Goal: Task Accomplishment & Management: Manage account settings

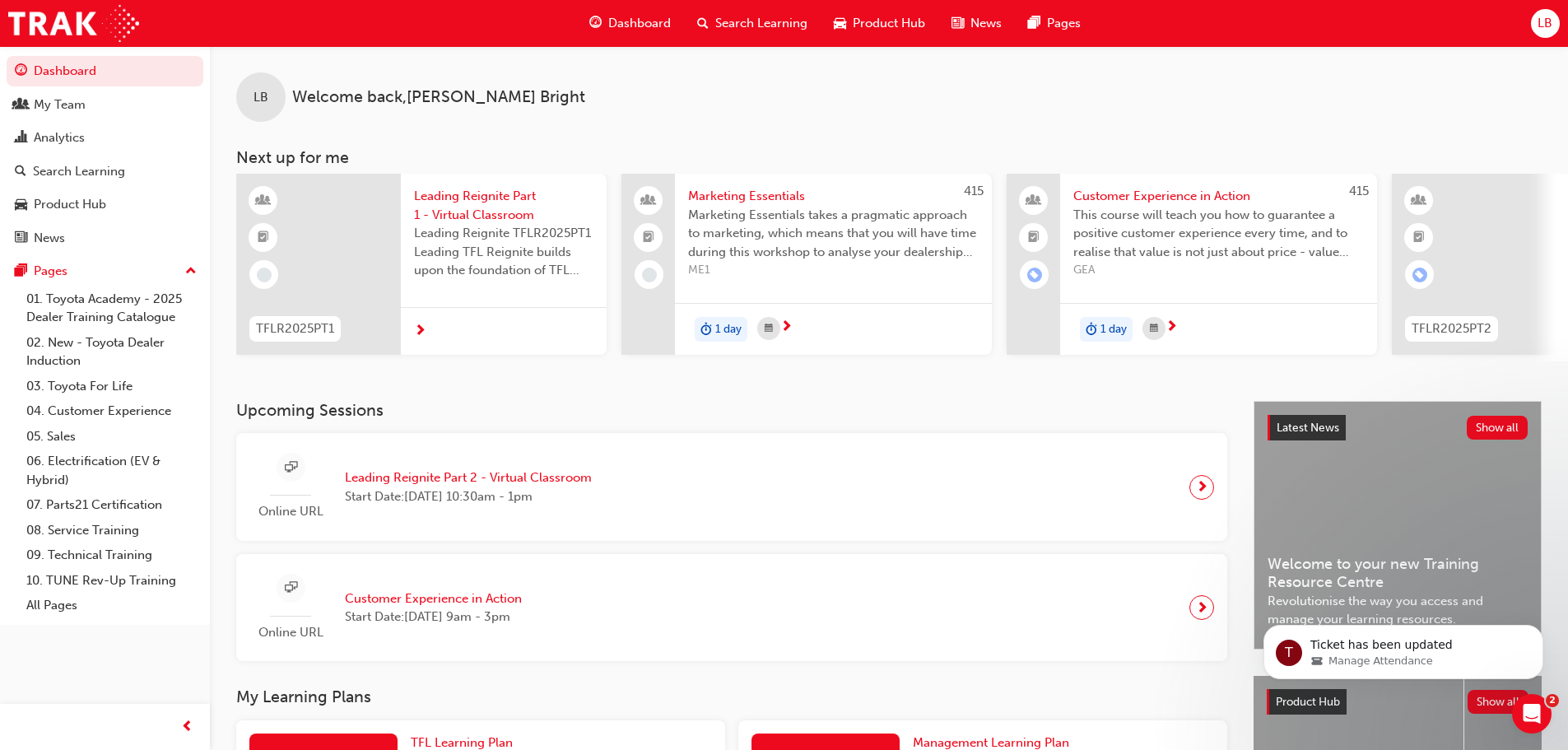
click at [746, 24] on span "Search Learning" at bounding box center [761, 24] width 93 height 19
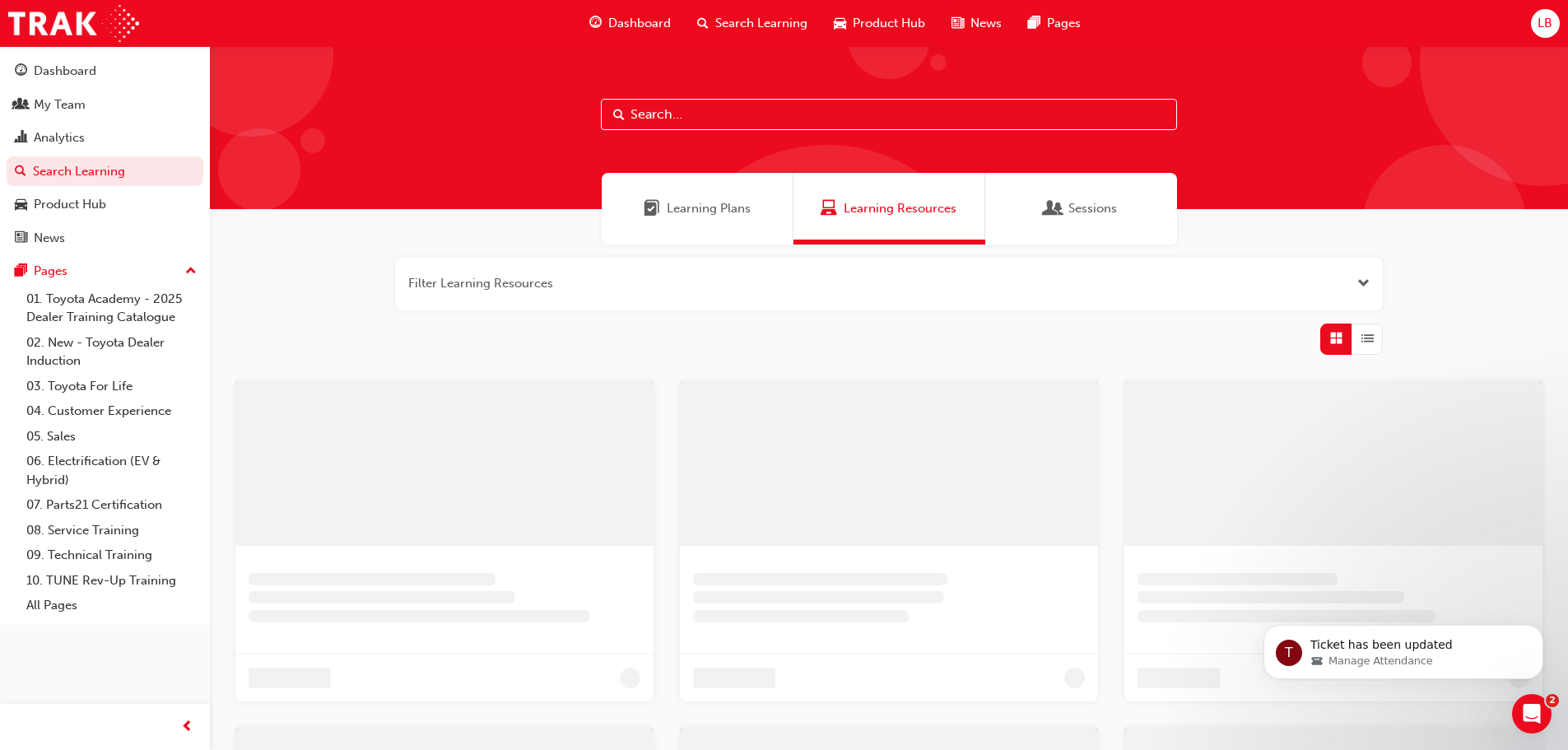
click at [688, 119] on input "text" at bounding box center [888, 114] width 576 height 31
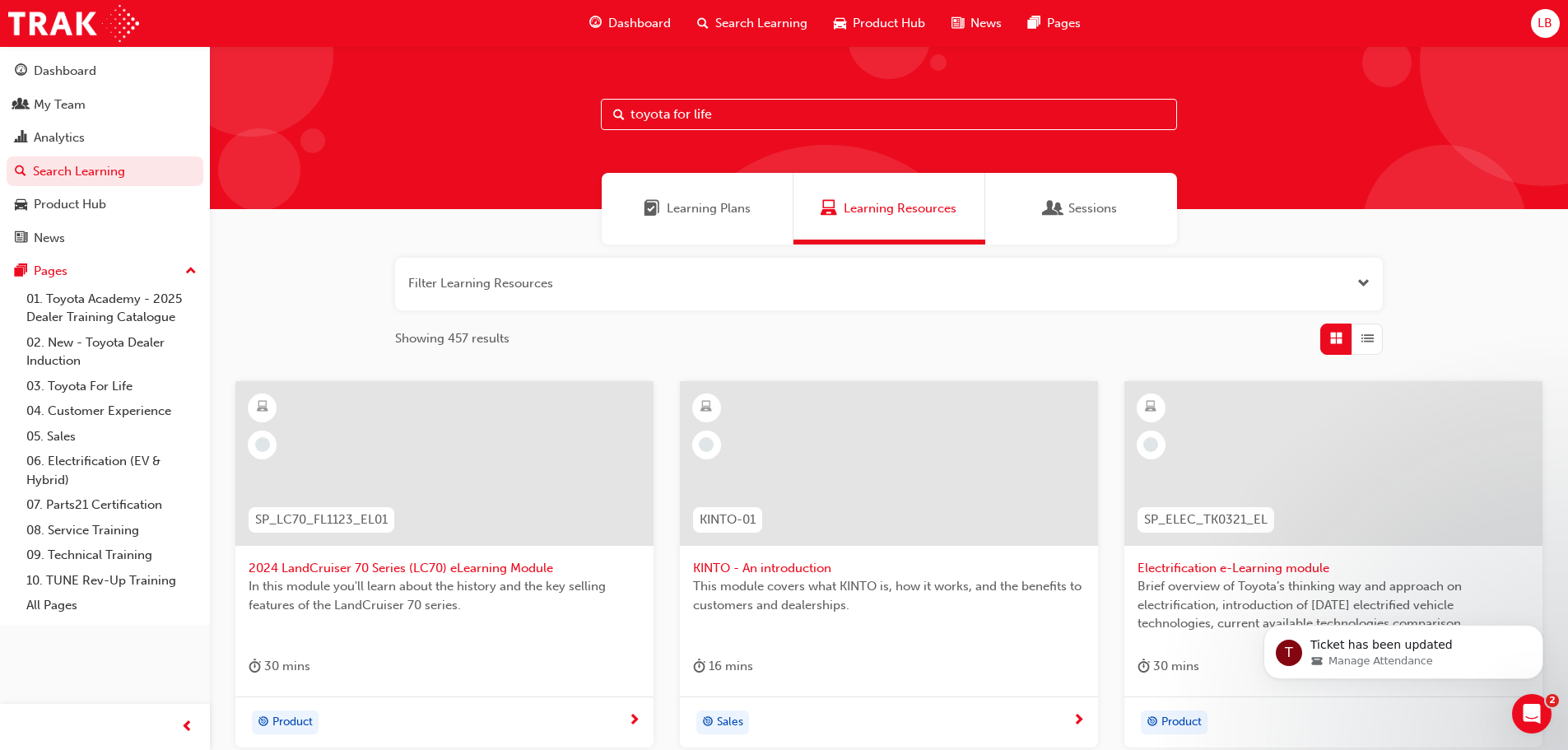
type input "toyota for life"
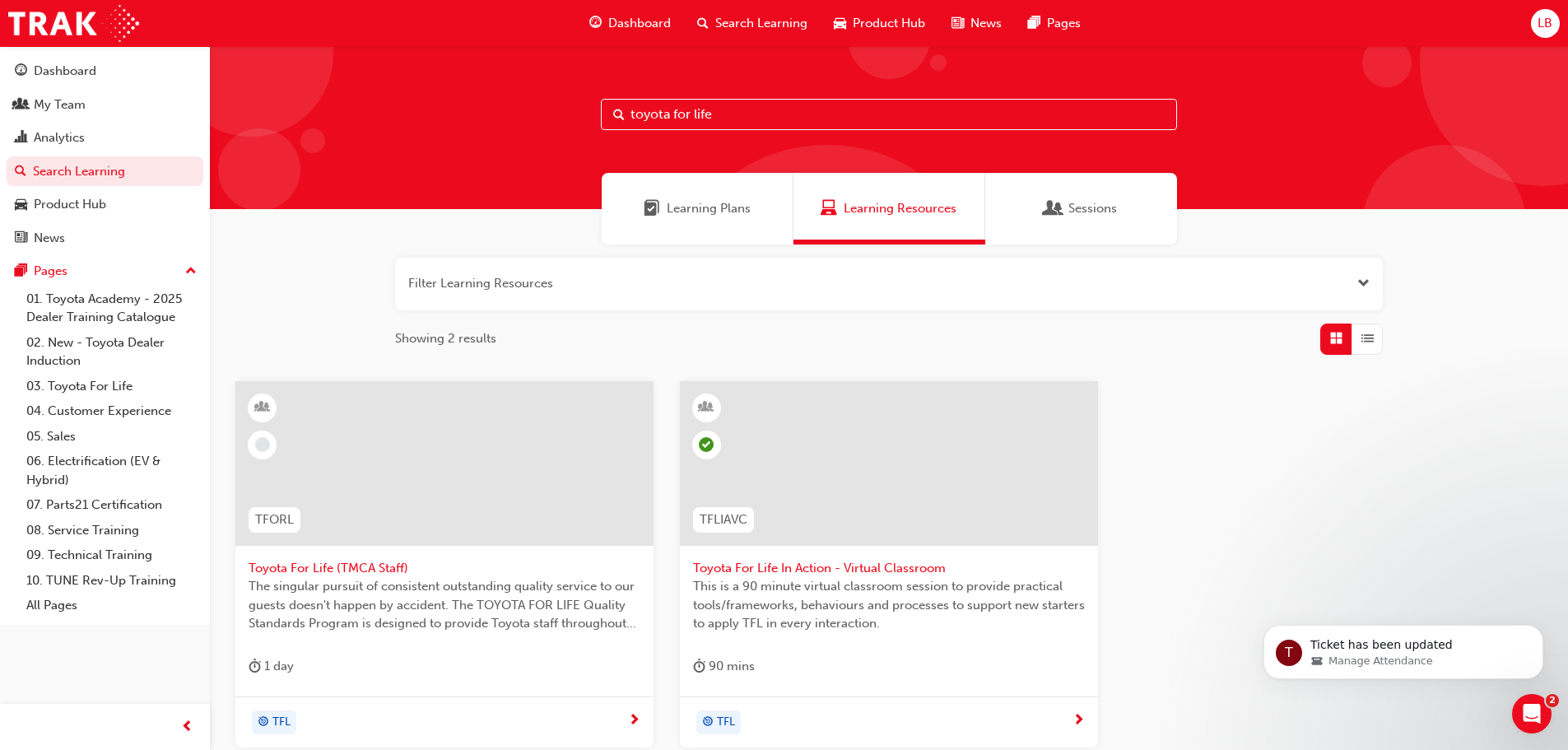
click at [765, 560] on span "Toyota For Life In Action - Virtual Classroom" at bounding box center [889, 568] width 392 height 19
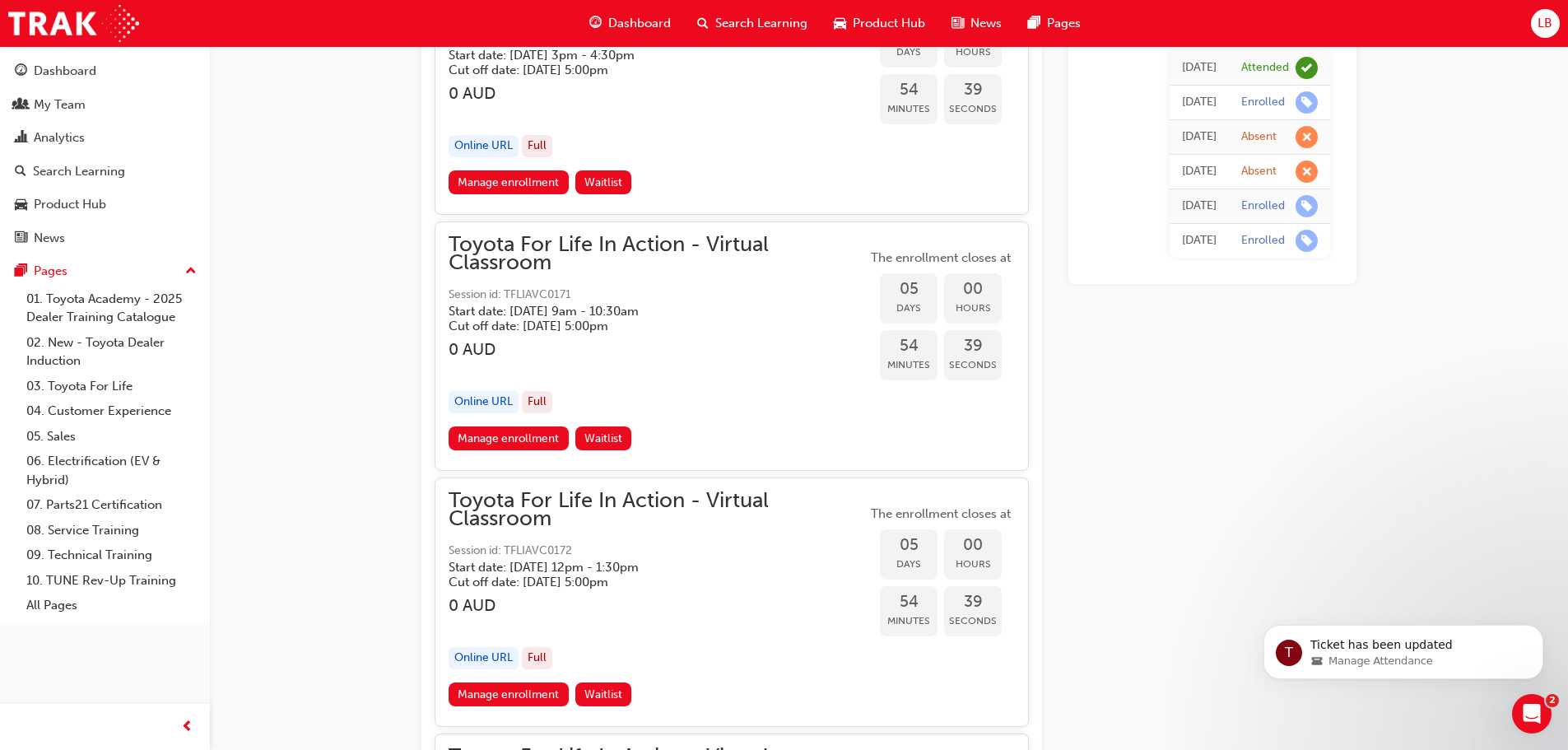
scroll to position [2663, 0]
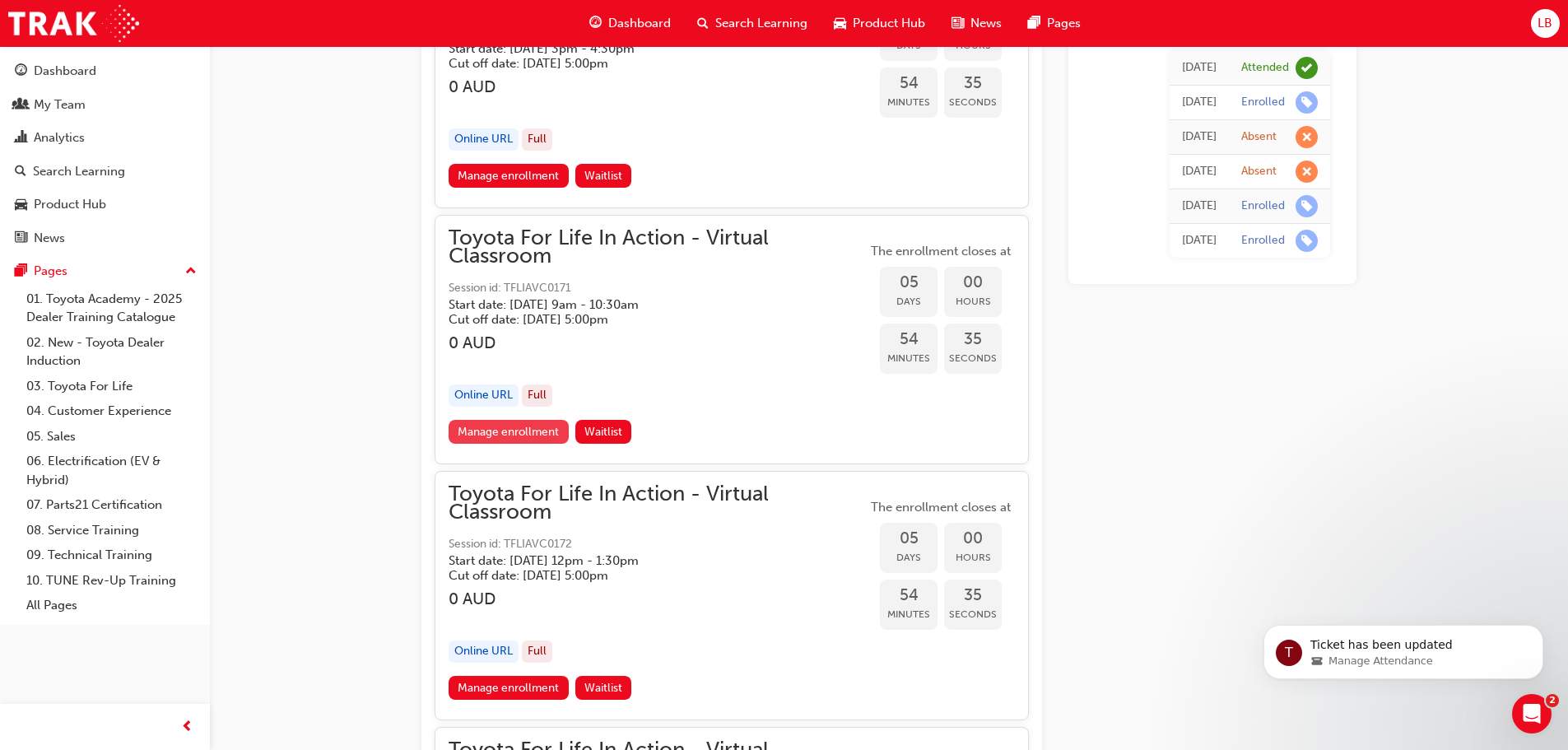
click at [526, 424] on link "Manage enrollment" at bounding box center [508, 432] width 120 height 24
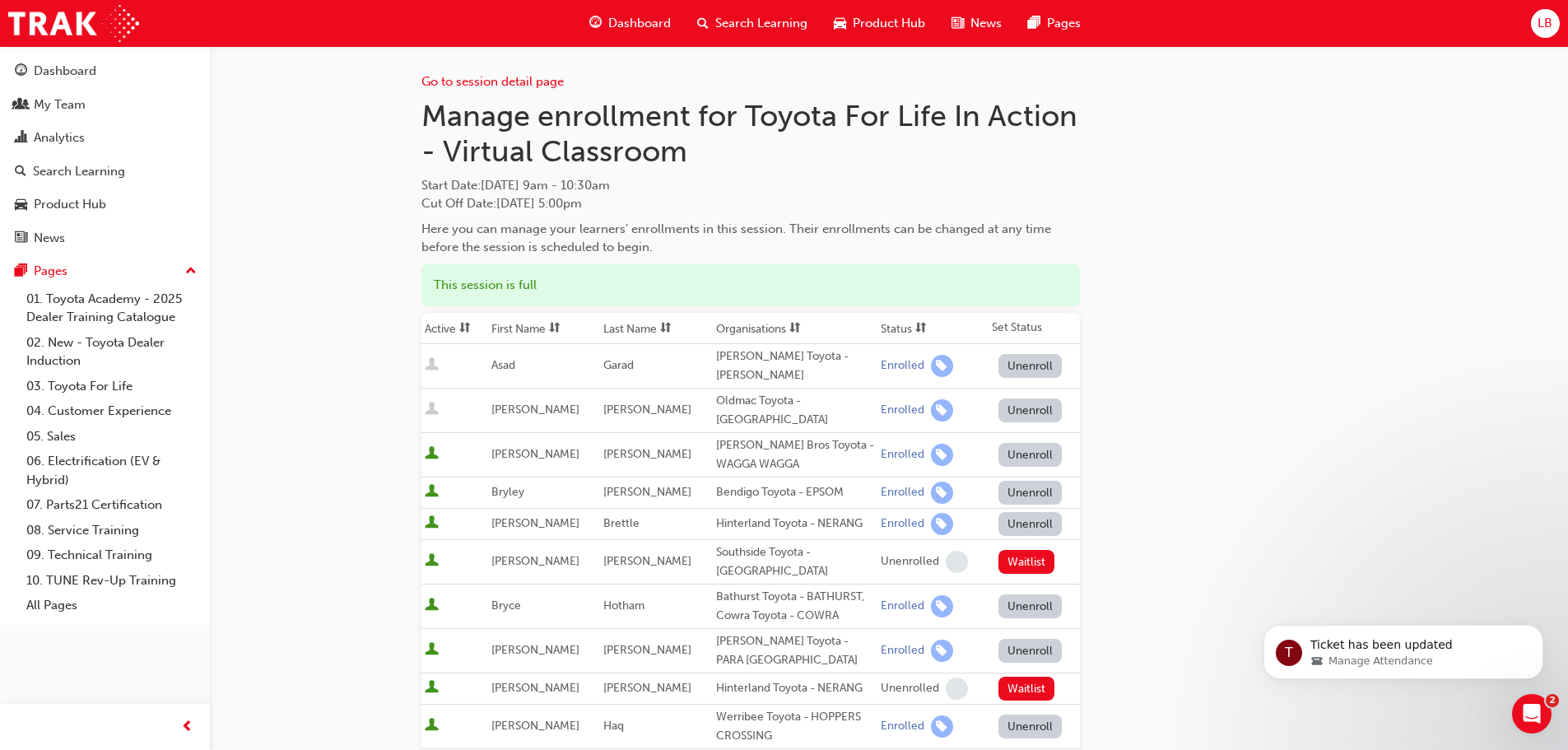
click at [1005, 362] on button "Unenroll" at bounding box center [1030, 366] width 64 height 24
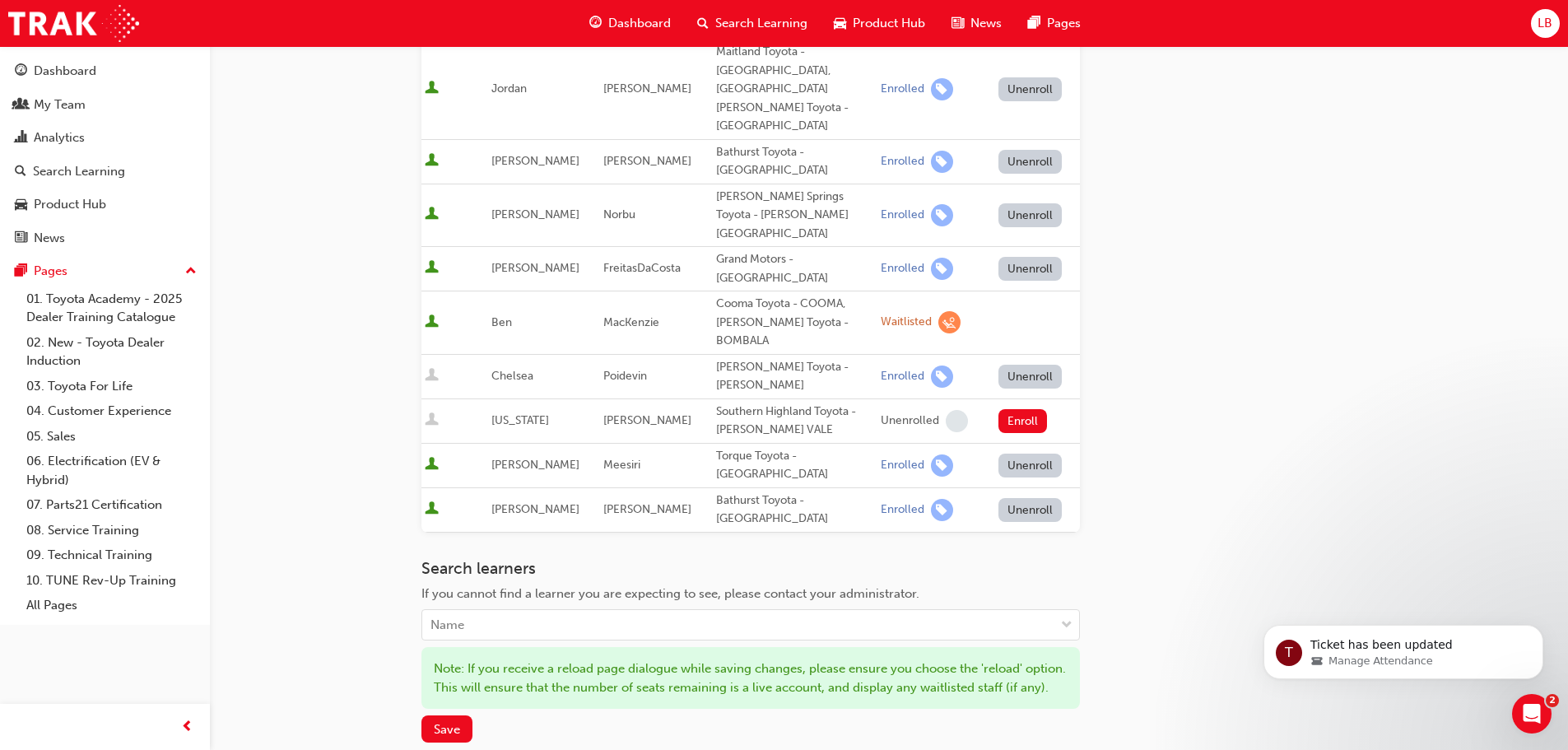
scroll to position [955, 0]
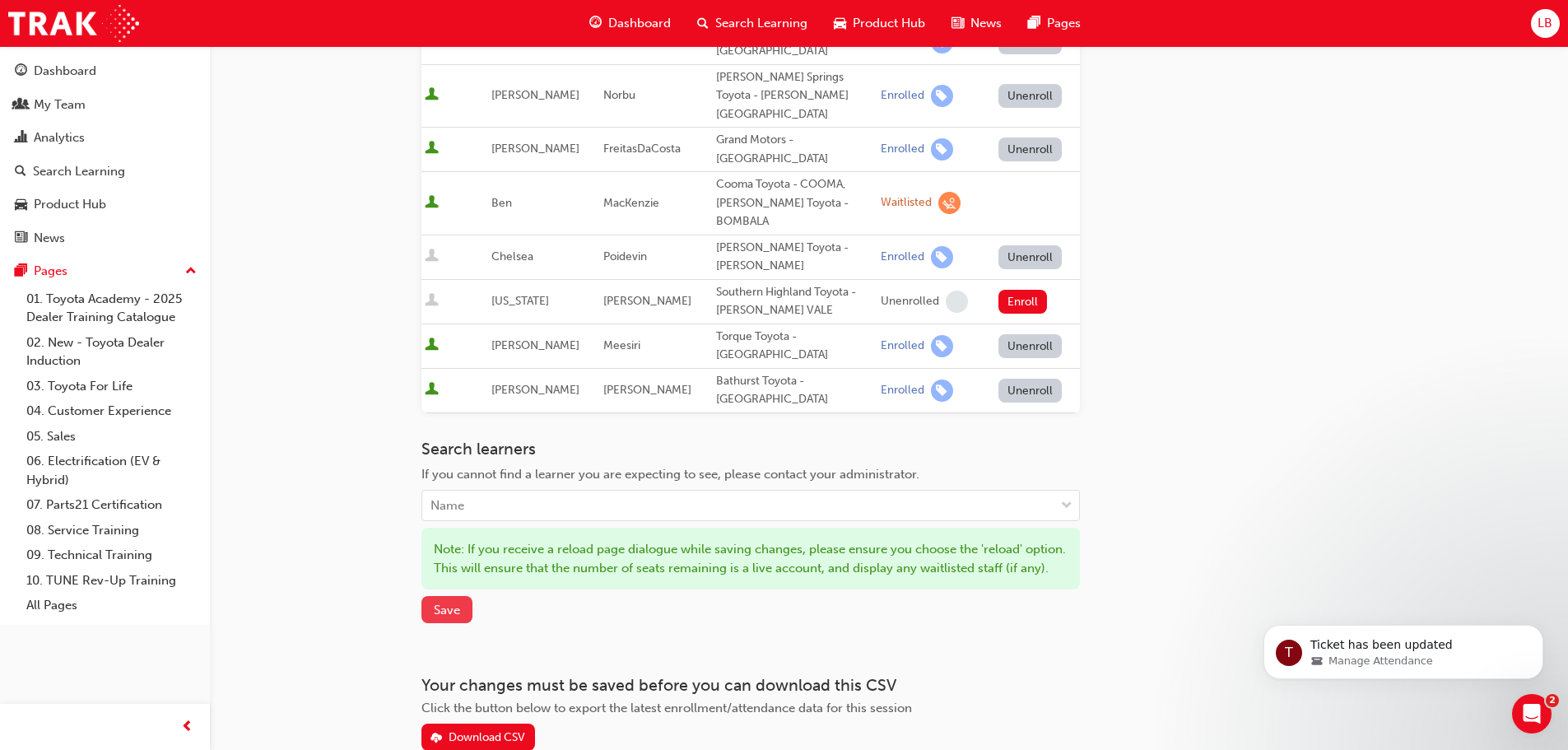
click at [438, 603] on span "Save" at bounding box center [447, 610] width 26 height 15
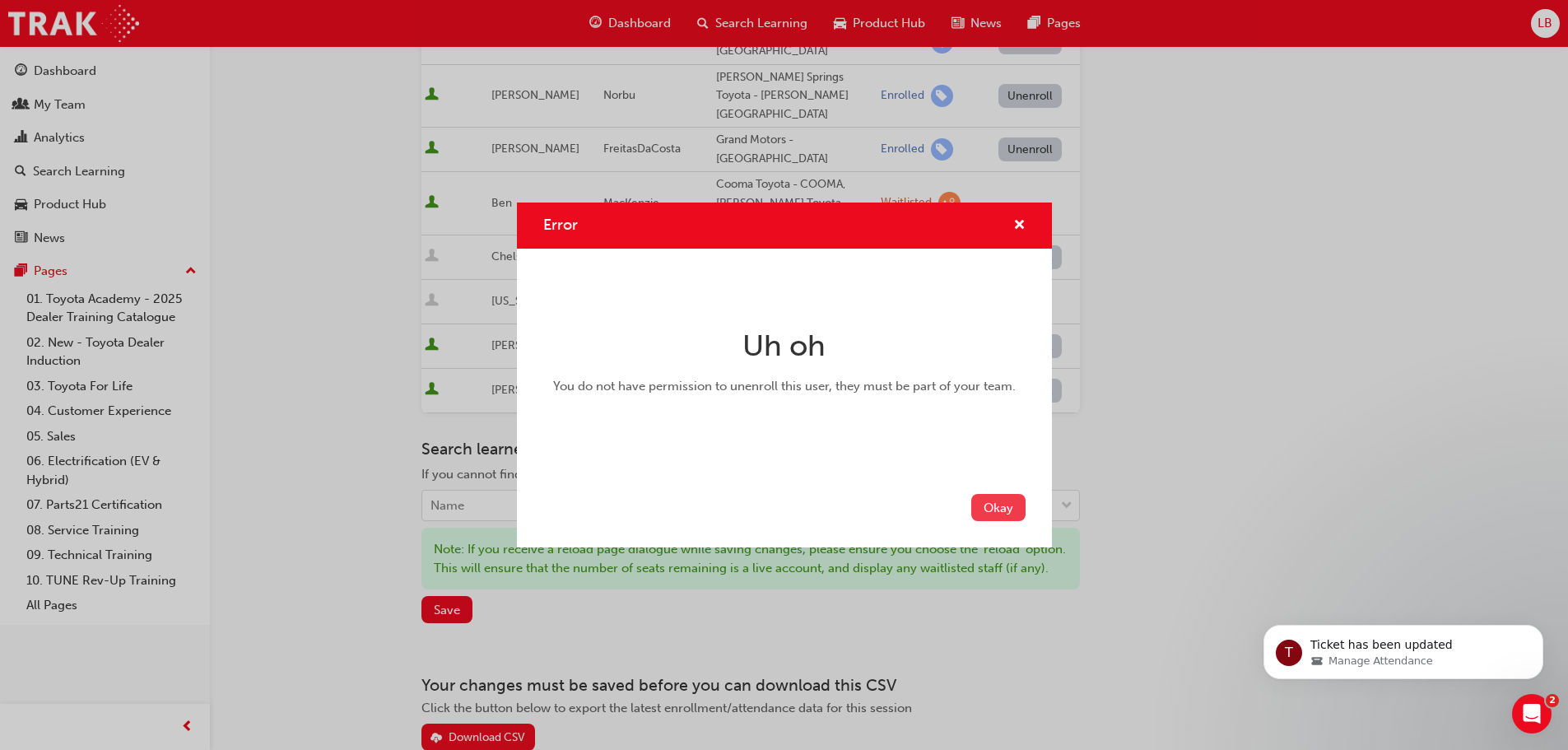
click at [983, 507] on button "Okay" at bounding box center [998, 508] width 55 height 27
